Goal: Task Accomplishment & Management: Manage account settings

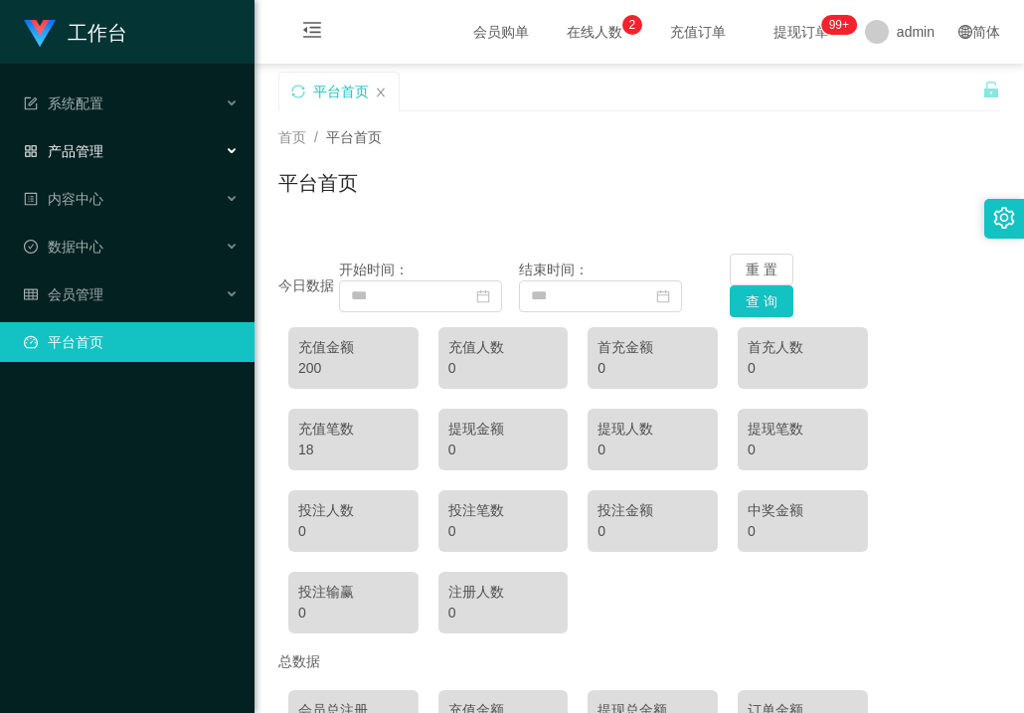
click at [76, 160] on div "产品管理" at bounding box center [127, 151] width 255 height 40
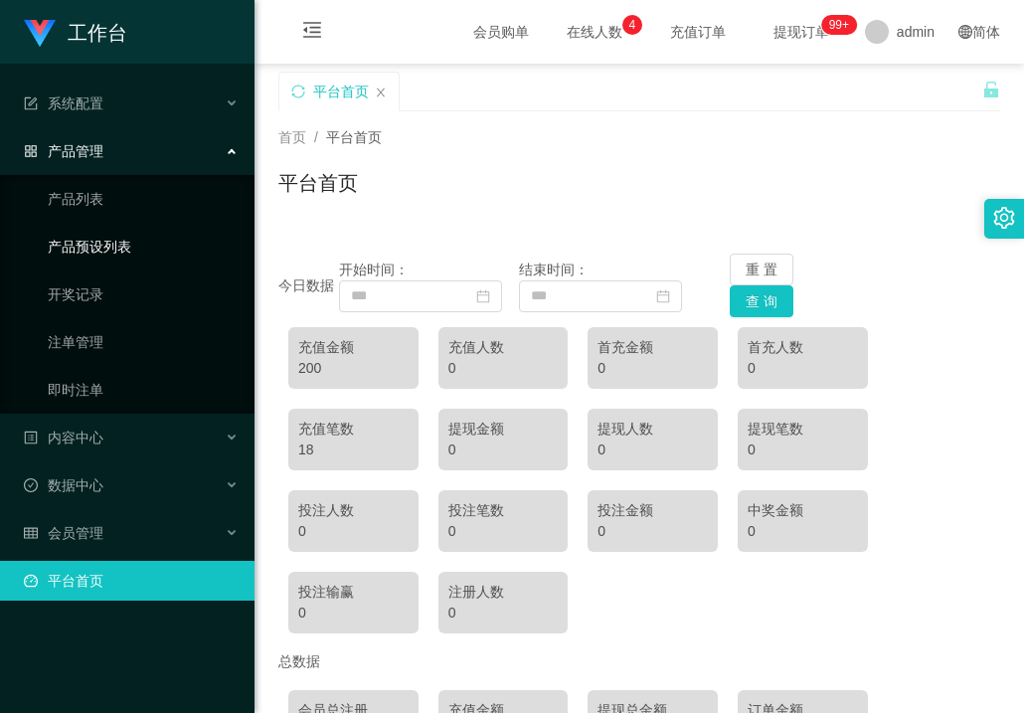
click at [97, 253] on link "产品预设列表" at bounding box center [143, 247] width 191 height 40
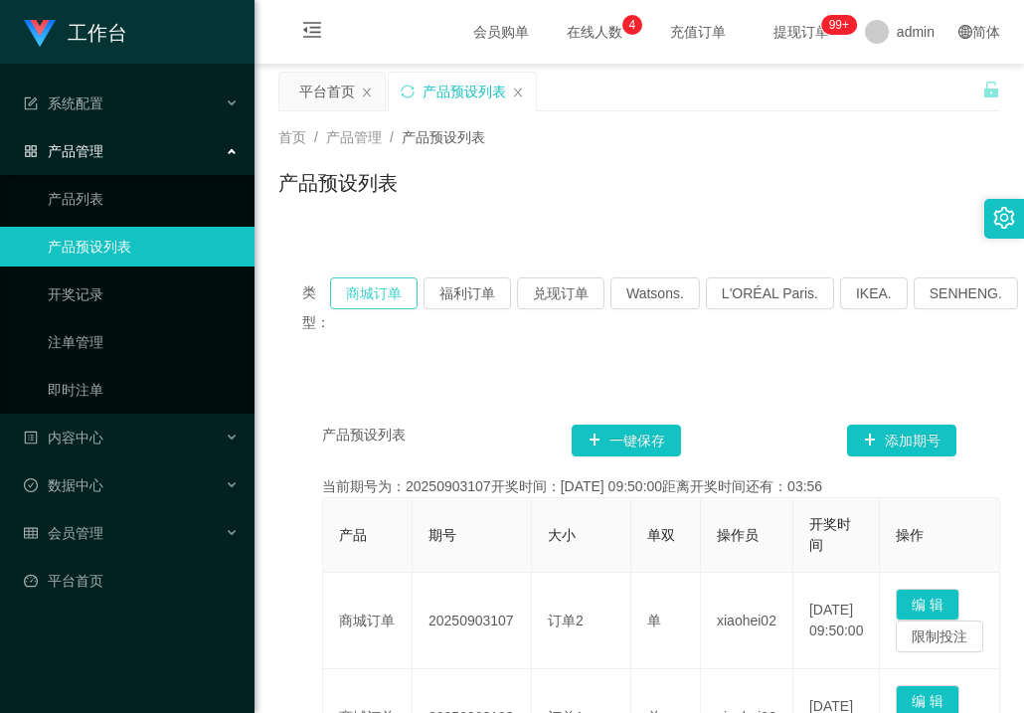
click at [371, 299] on button "商城订单" at bounding box center [374, 293] width 88 height 32
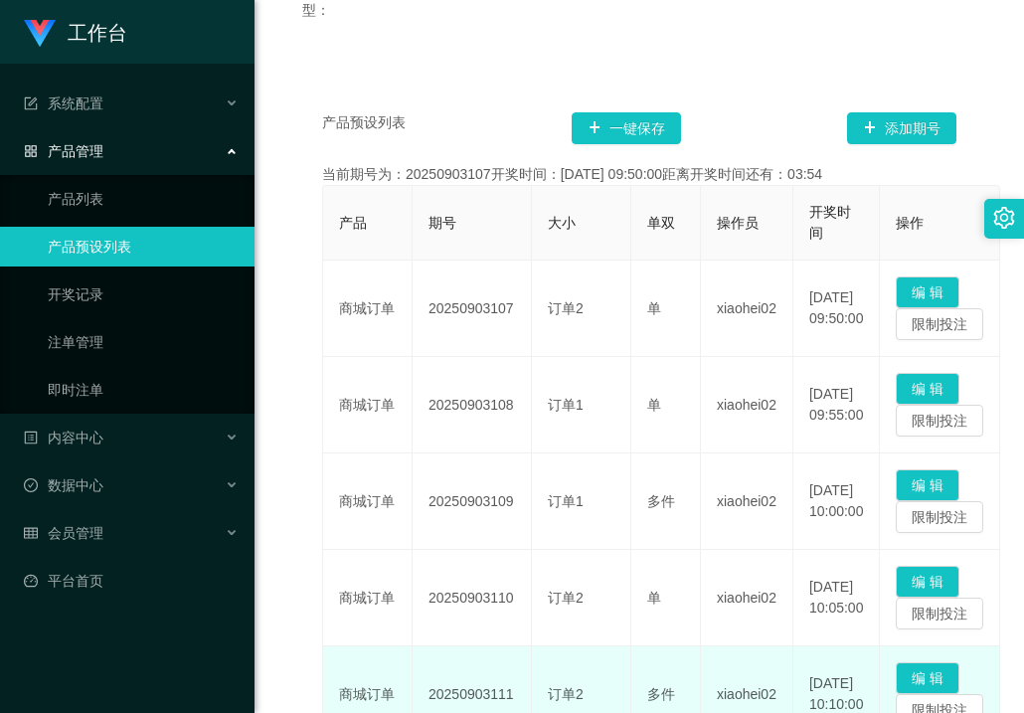
scroll to position [398, 0]
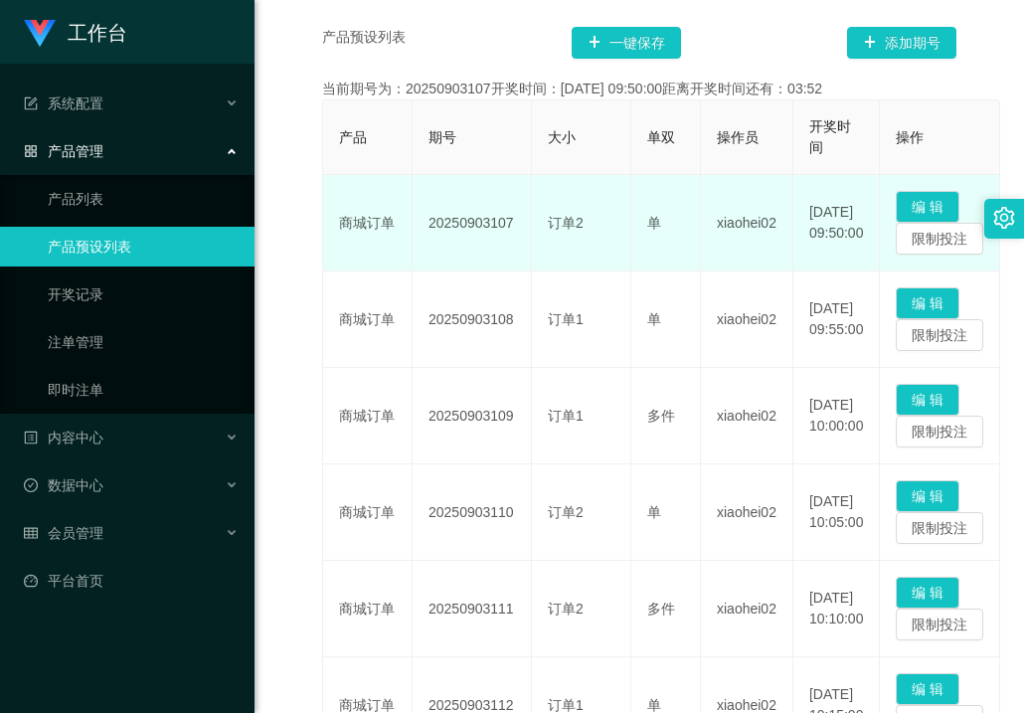
drag, startPoint x: 439, startPoint y: 224, endPoint x: 511, endPoint y: 227, distance: 72.7
click at [511, 227] on td "20250903107" at bounding box center [472, 223] width 119 height 96
copy td "20250903107"
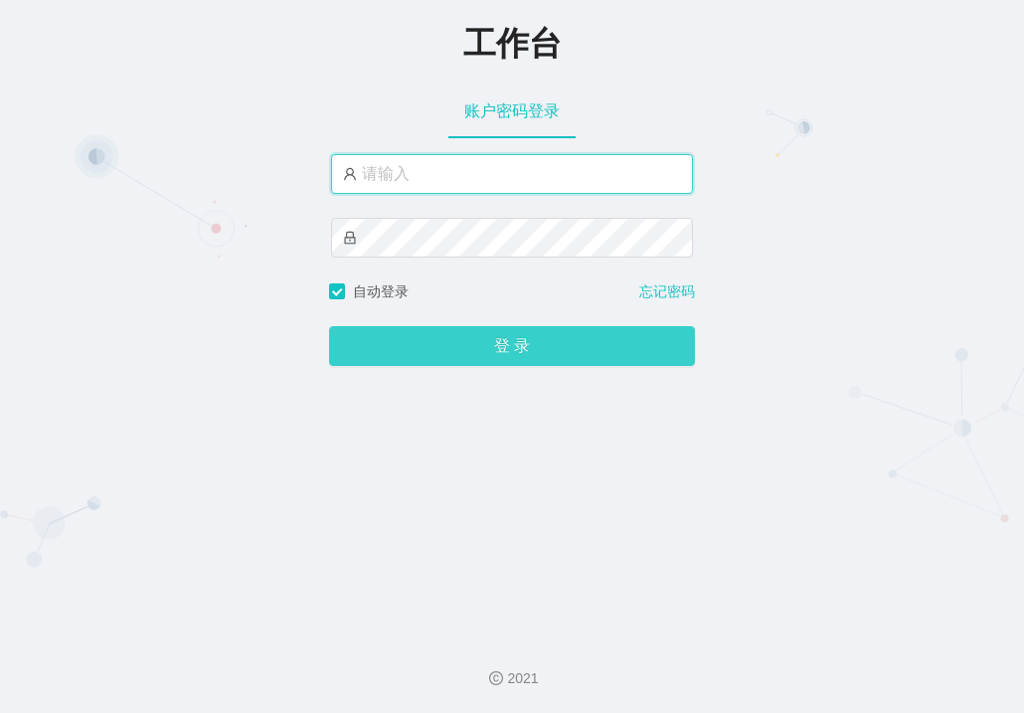
type input "admin"
click at [547, 355] on button "登 录" at bounding box center [512, 346] width 366 height 40
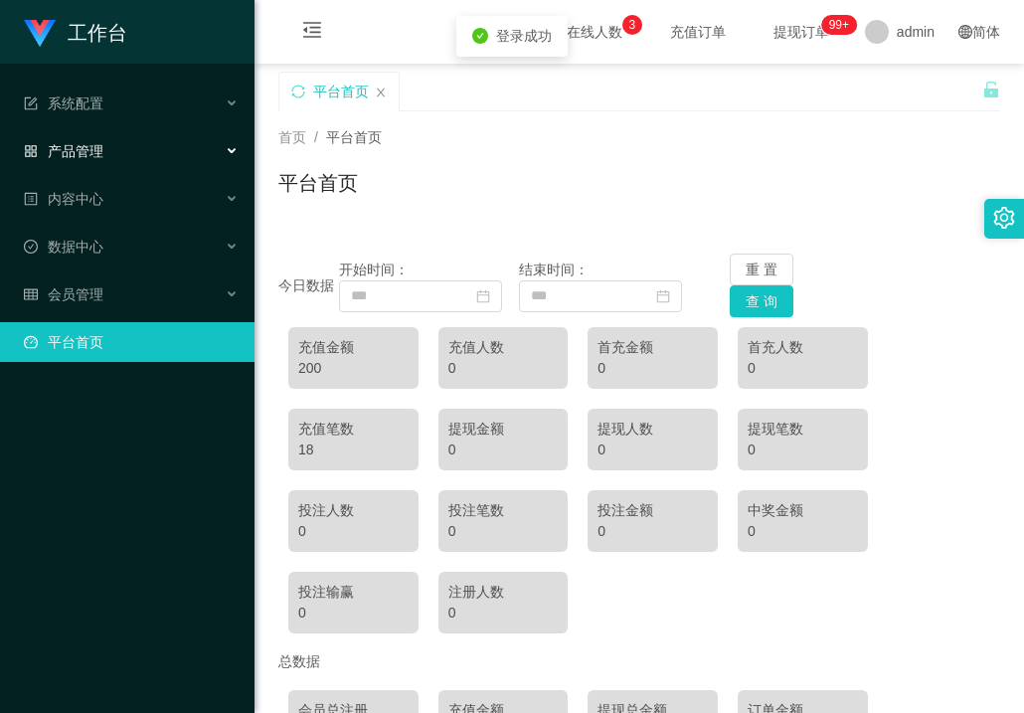
click at [70, 154] on span "产品管理" at bounding box center [64, 151] width 80 height 16
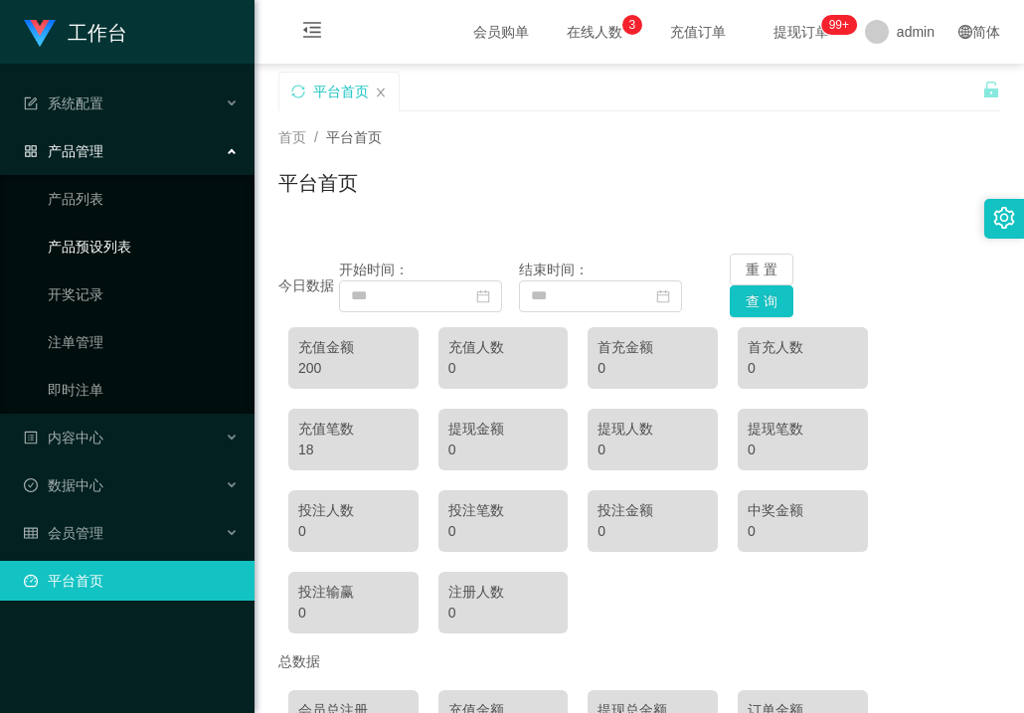
click at [69, 236] on link "产品预设列表" at bounding box center [143, 247] width 191 height 40
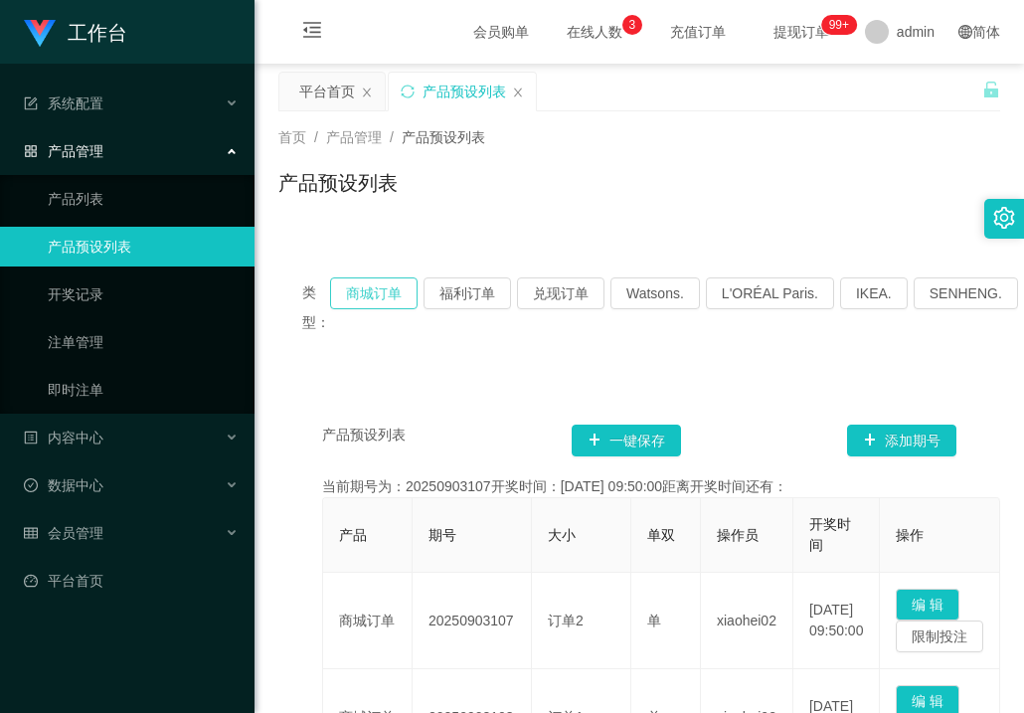
click at [365, 297] on button "商城订单" at bounding box center [374, 293] width 88 height 32
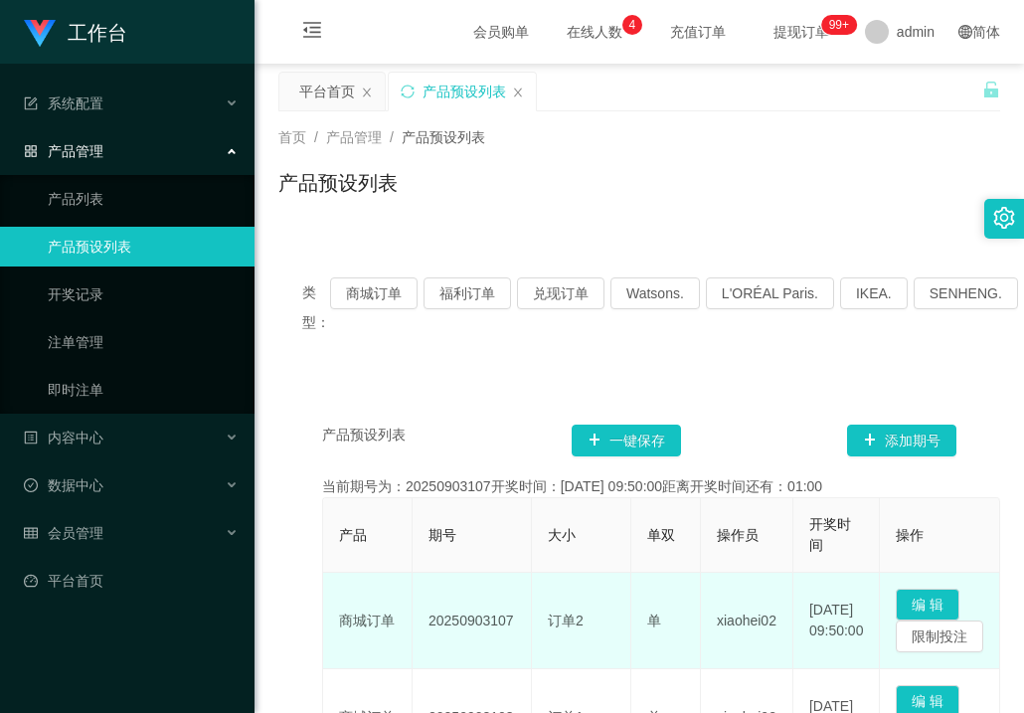
drag, startPoint x: 431, startPoint y: 624, endPoint x: 518, endPoint y: 632, distance: 87.9
click at [518, 632] on td "20250903107" at bounding box center [472, 621] width 119 height 96
copy td "20250903107"
